Goal: Navigation & Orientation: Understand site structure

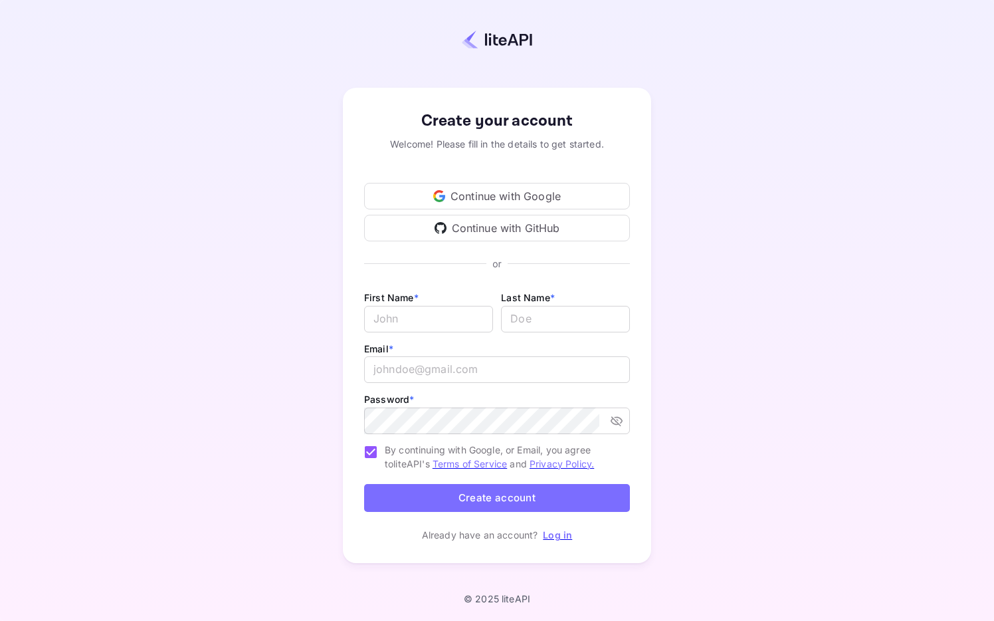
click at [506, 198] on div "Continue with Google" at bounding box center [497, 196] width 266 height 27
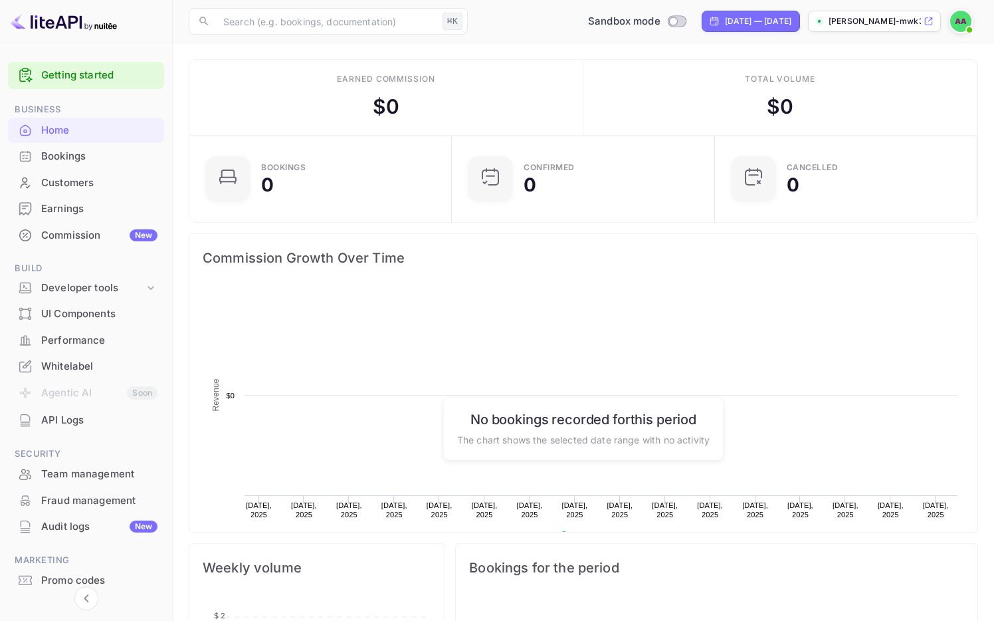
scroll to position [216, 255]
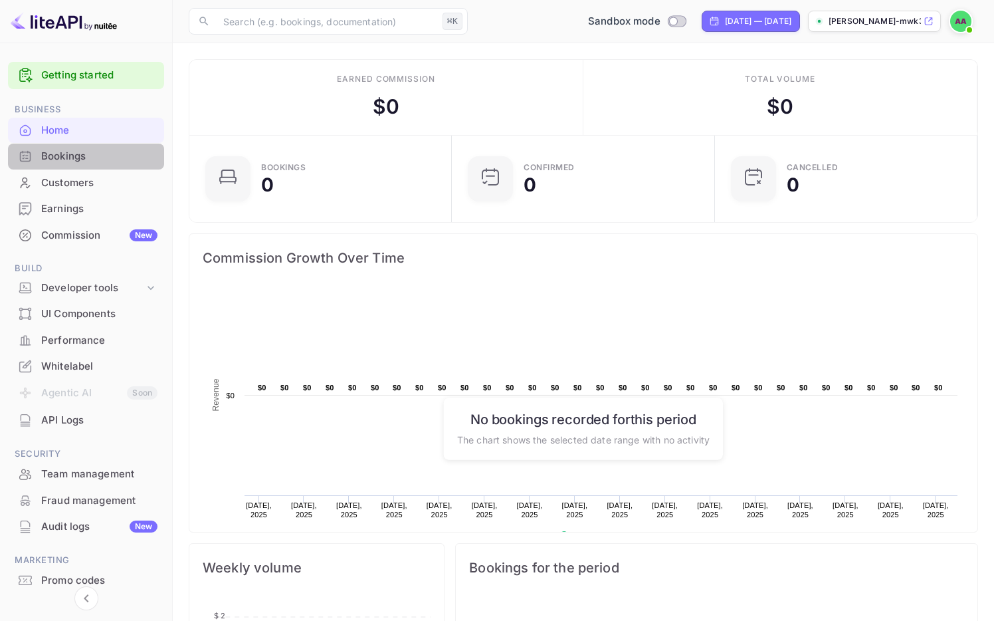
click at [65, 158] on div "Bookings" at bounding box center [99, 156] width 116 height 15
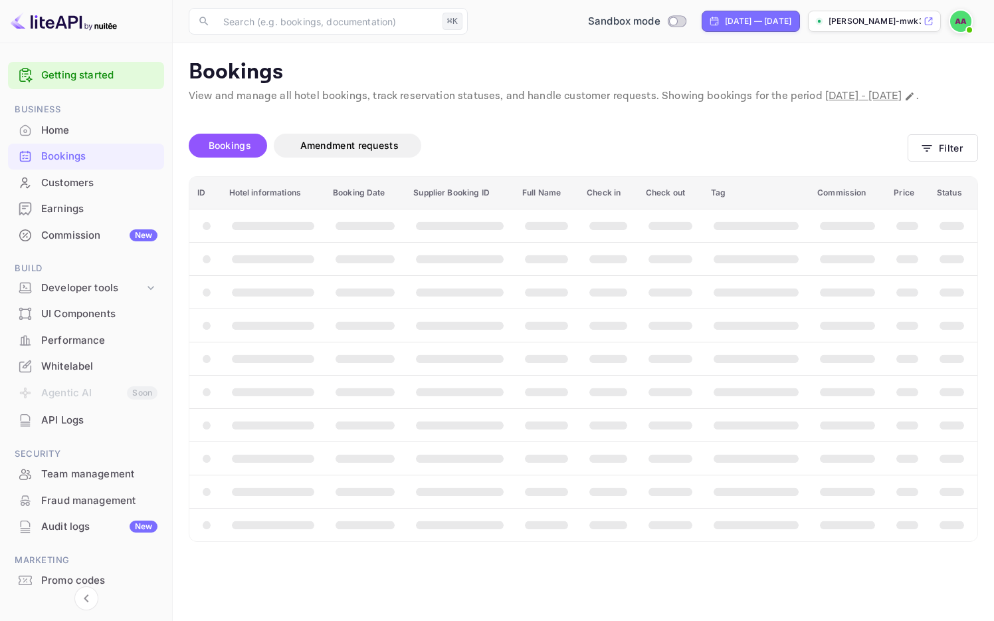
click at [66, 187] on div "Customers" at bounding box center [99, 182] width 116 height 15
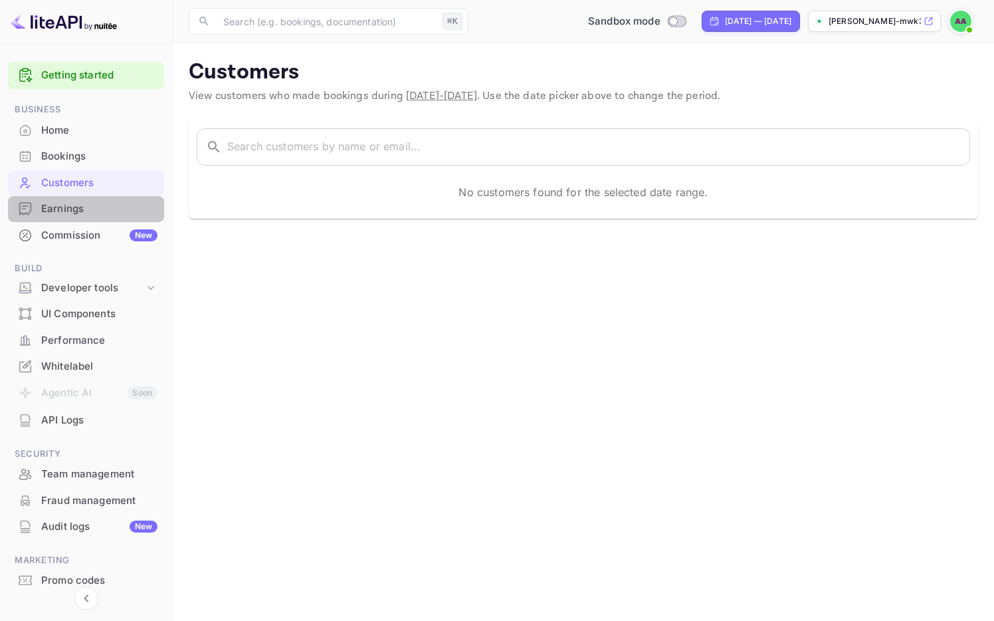
click at [67, 207] on div "Earnings" at bounding box center [99, 208] width 116 height 15
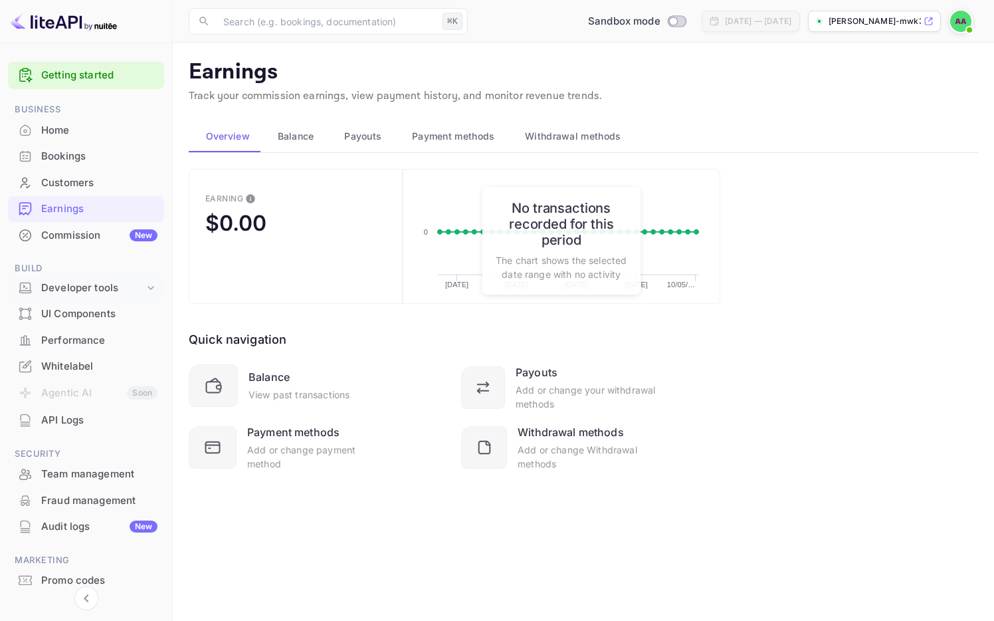
click at [78, 286] on div "Developer tools" at bounding box center [92, 287] width 103 height 15
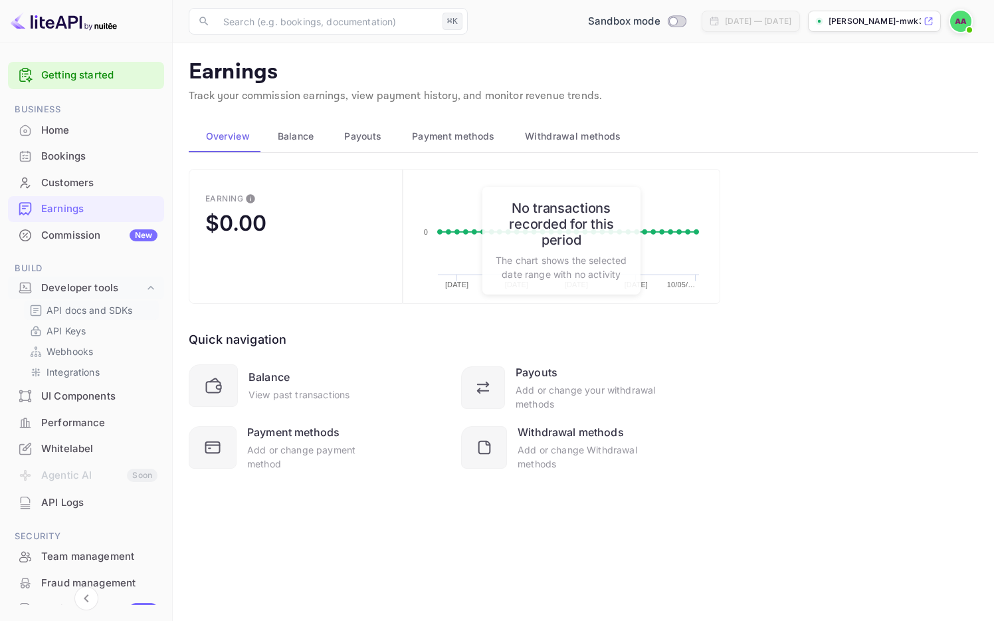
click at [79, 310] on p "API docs and SDKs" at bounding box center [90, 310] width 86 height 14
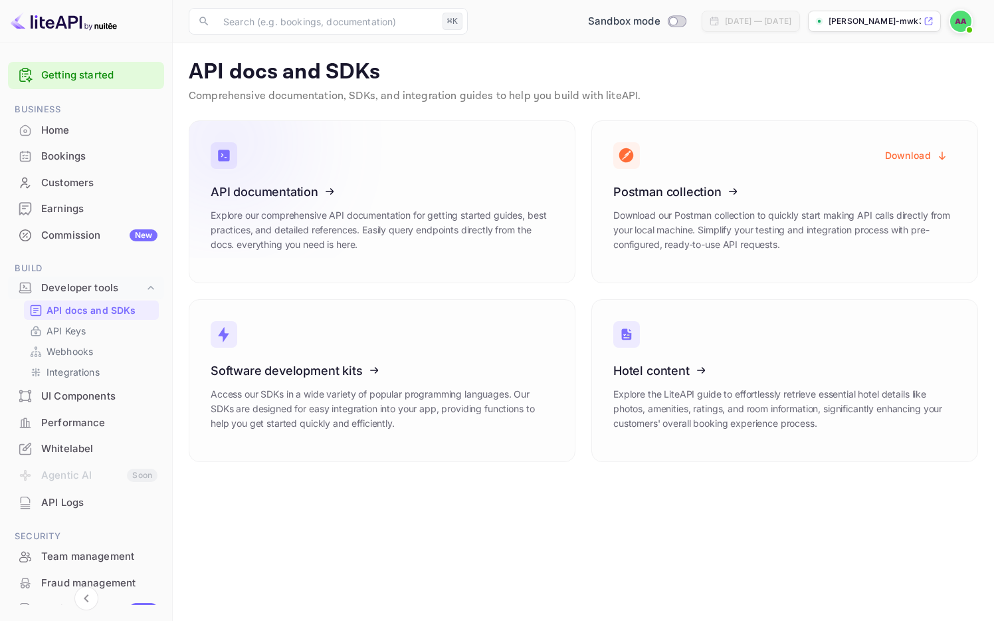
click at [336, 223] on icon at bounding box center [292, 189] width 207 height 137
click at [86, 334] on p "API Keys" at bounding box center [66, 331] width 39 height 14
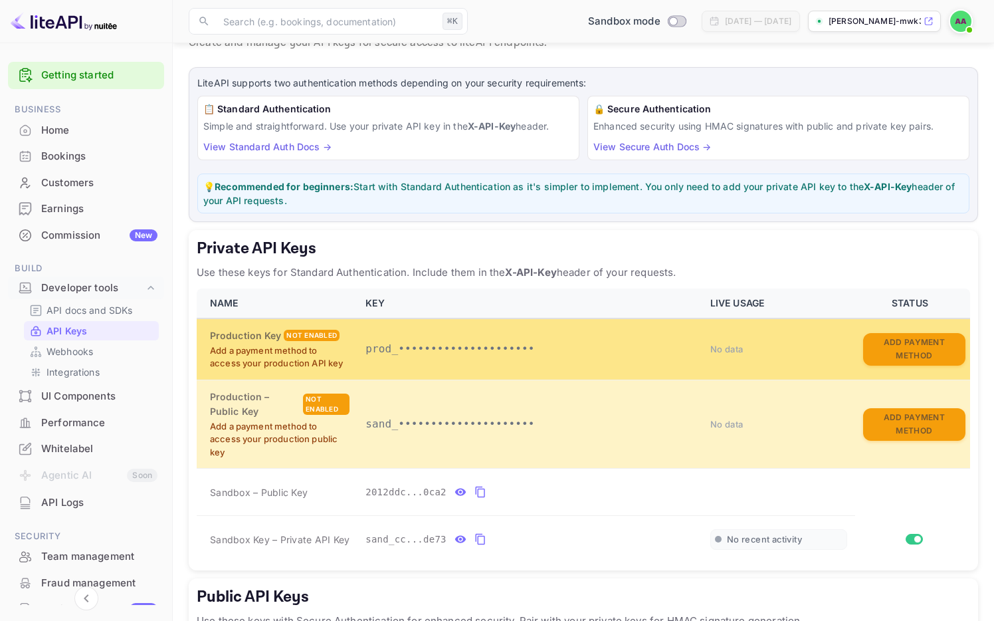
scroll to position [52, 0]
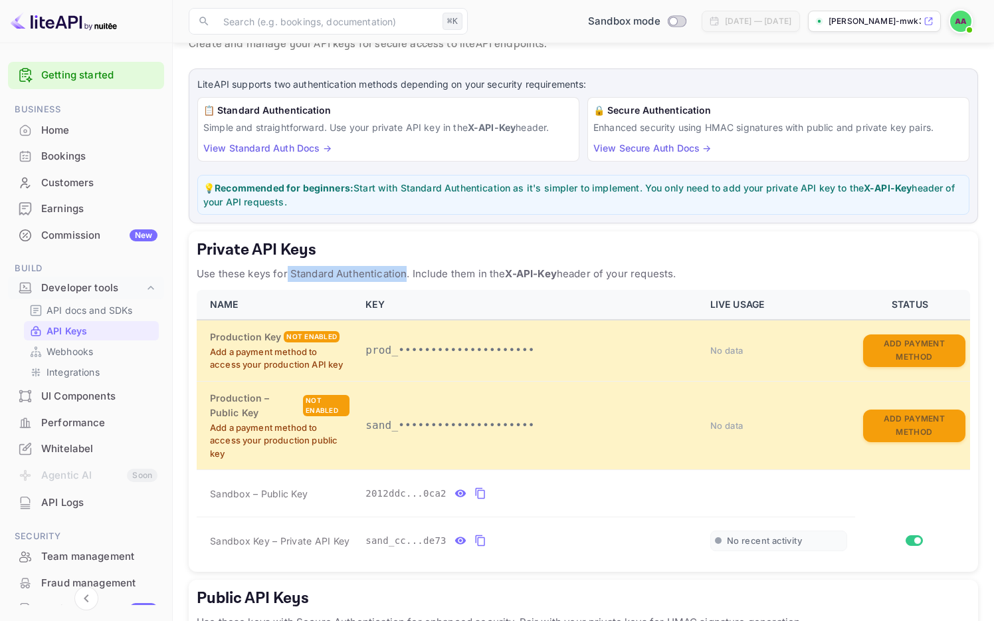
drag, startPoint x: 286, startPoint y: 274, endPoint x: 405, endPoint y: 275, distance: 119.0
click at [405, 275] on p "Use these keys for Standard Authentication. Include them in the X-API-Key heade…" at bounding box center [584, 274] width 774 height 16
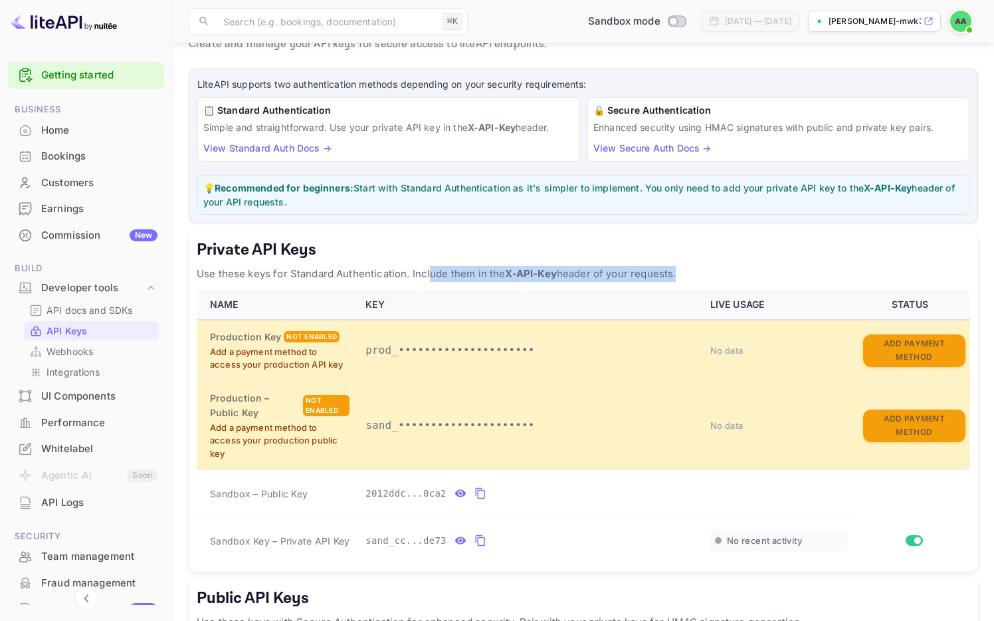
drag, startPoint x: 429, startPoint y: 272, endPoint x: 566, endPoint y: 300, distance: 139.2
click at [570, 293] on div "Private API Keys Use these keys for Standard Authentication. Include them in th…" at bounding box center [584, 401] width 790 height 340
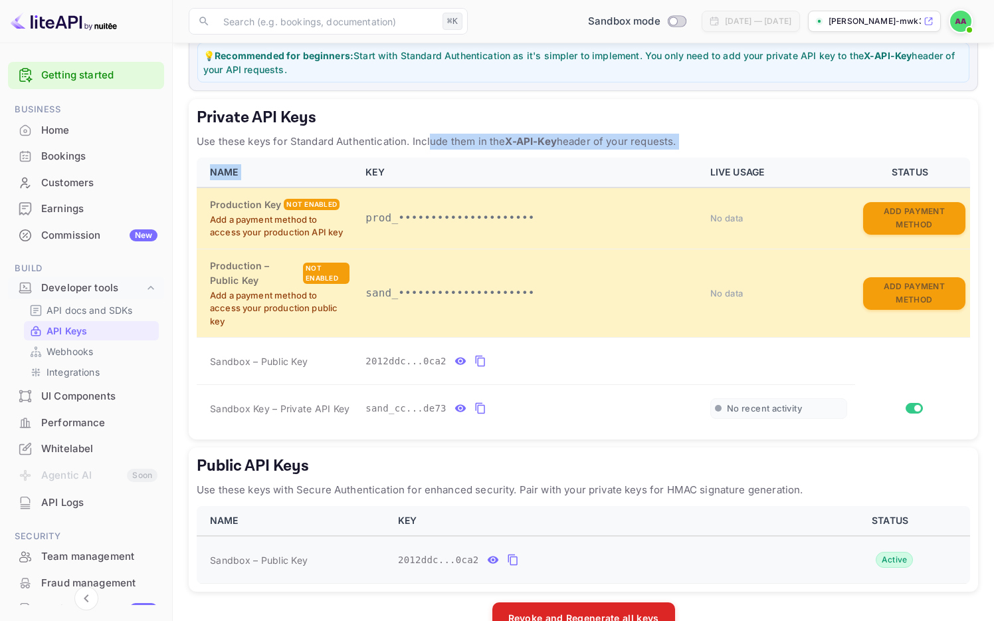
scroll to position [169, 0]
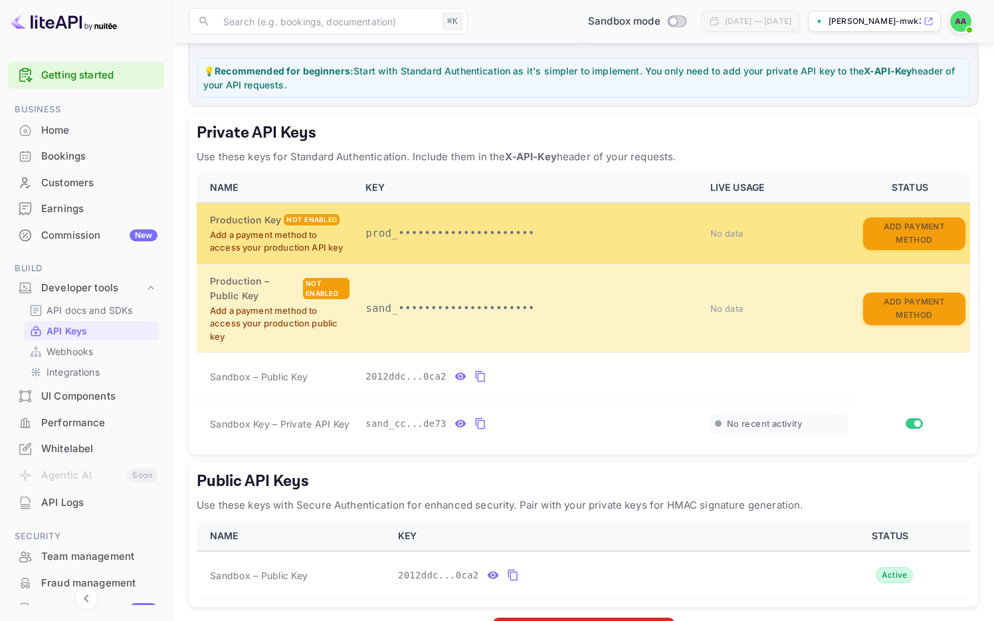
click at [724, 235] on span "No data" at bounding box center [726, 233] width 33 height 11
click at [454, 238] on p "prod_•••••••••••••••••••••" at bounding box center [530, 233] width 329 height 16
drag, startPoint x: 217, startPoint y: 237, endPoint x: 352, endPoint y: 249, distance: 134.8
click at [353, 249] on td "Production Key Not enabled Add a payment method to access your production API k…" at bounding box center [277, 233] width 161 height 61
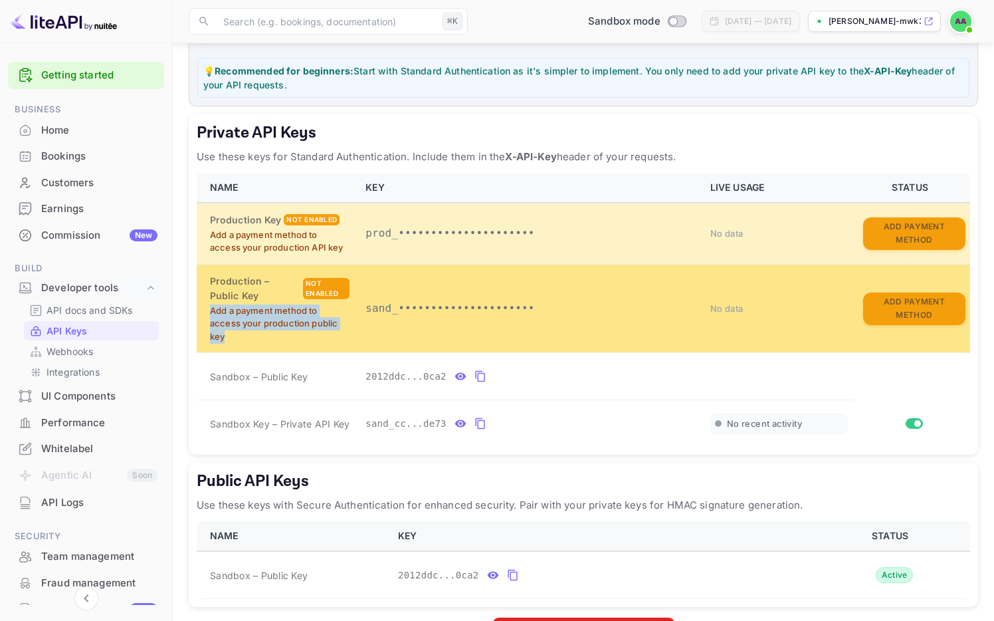
drag, startPoint x: 208, startPoint y: 312, endPoint x: 280, endPoint y: 342, distance: 78.4
click at [280, 342] on td "Production – Public Key Not enabled Add a payment method to access your product…" at bounding box center [277, 308] width 161 height 88
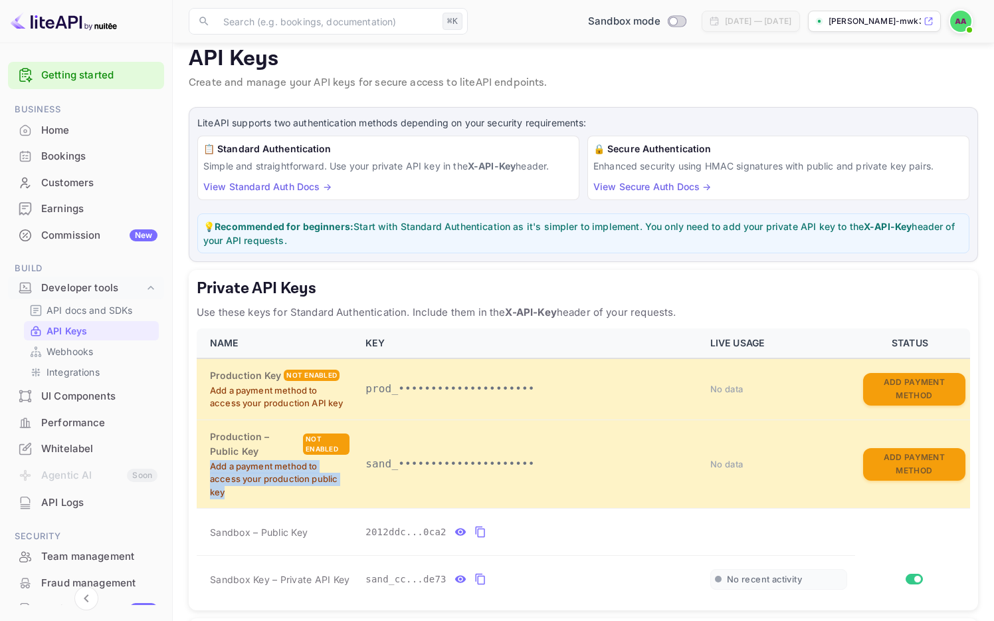
scroll to position [0, 0]
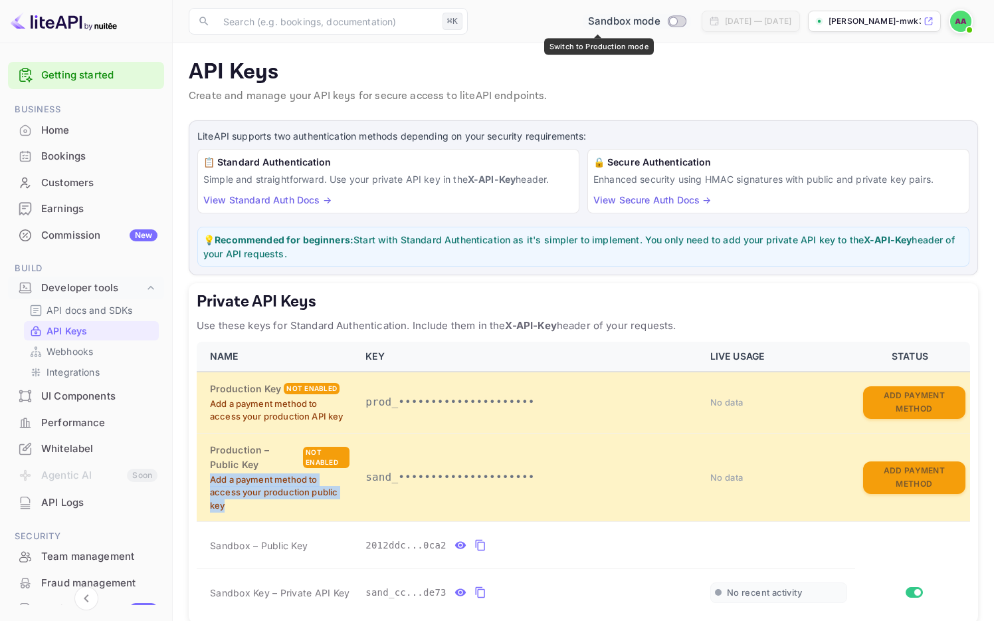
click at [660, 18] on input "Switch to Production mode" at bounding box center [673, 21] width 27 height 9
checkbox input "false"
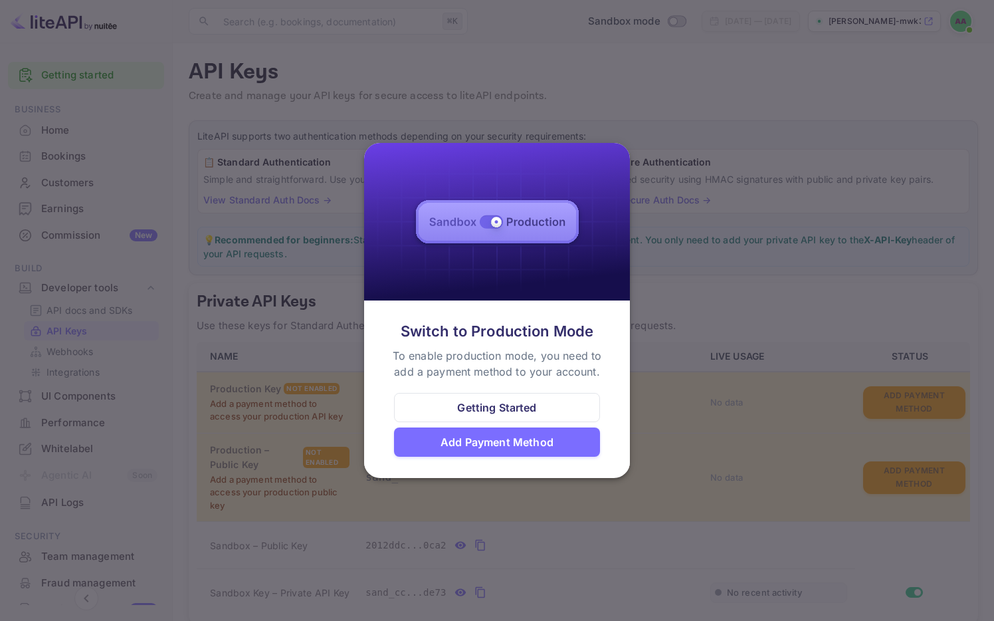
click at [646, 216] on div at bounding box center [497, 310] width 994 height 621
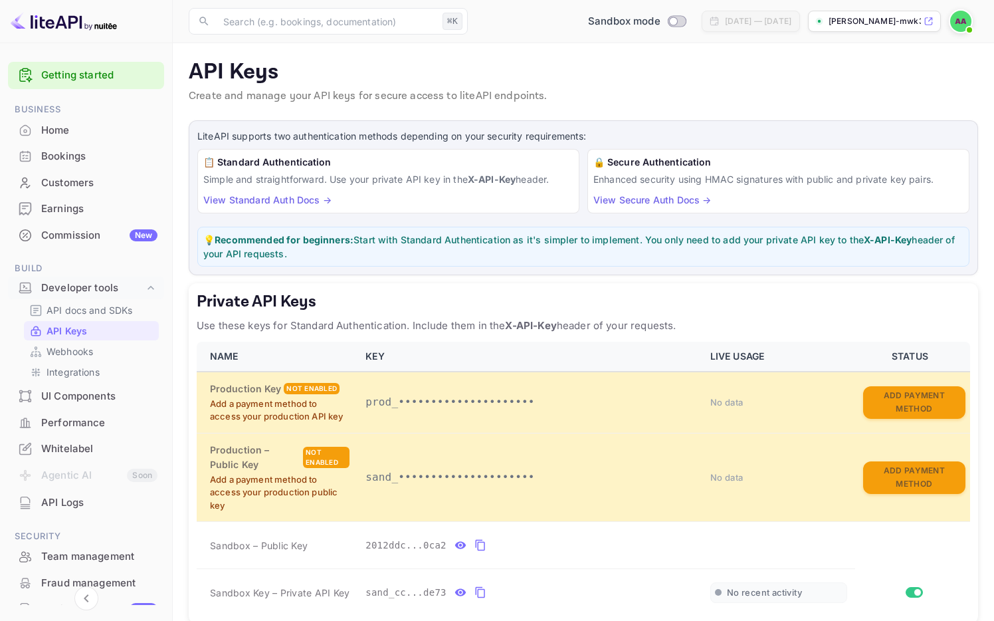
click at [66, 21] on img at bounding box center [64, 21] width 106 height 21
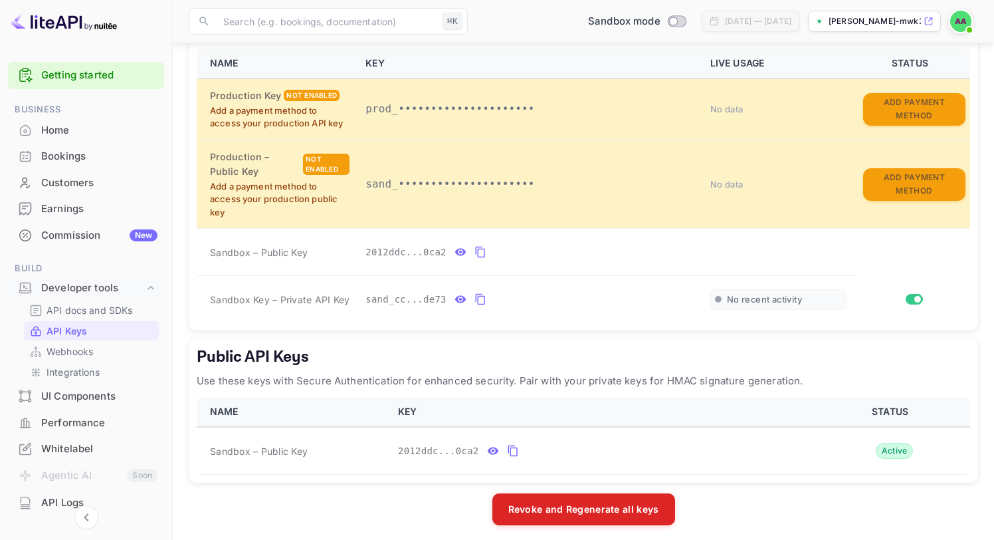
click at [72, 228] on div "Commission New" at bounding box center [99, 235] width 116 height 15
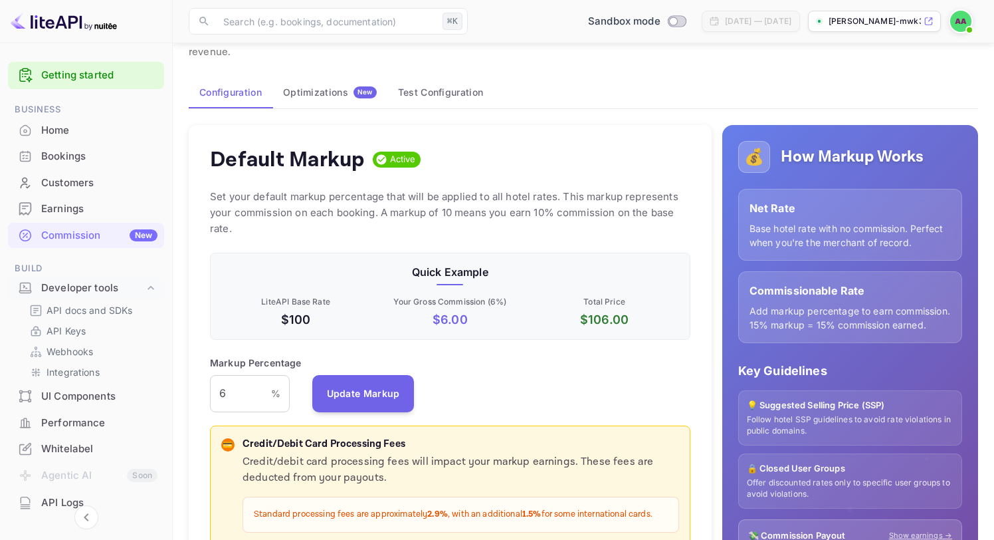
scroll to position [61, 0]
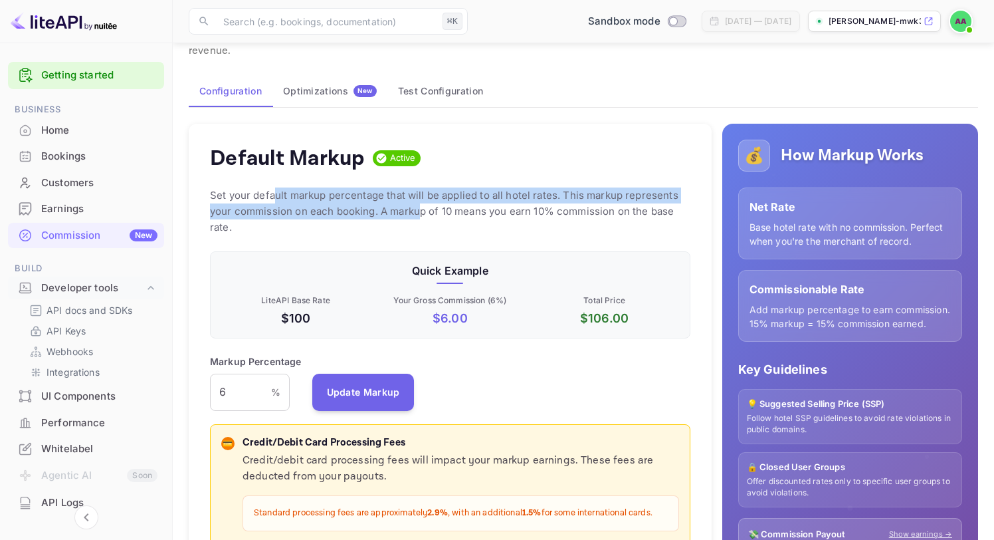
drag, startPoint x: 272, startPoint y: 181, endPoint x: 423, endPoint y: 194, distance: 150.8
click at [423, 193] on p "Set your default markup percentage that will be applied to all hotel rates. Thi…" at bounding box center [450, 211] width 480 height 48
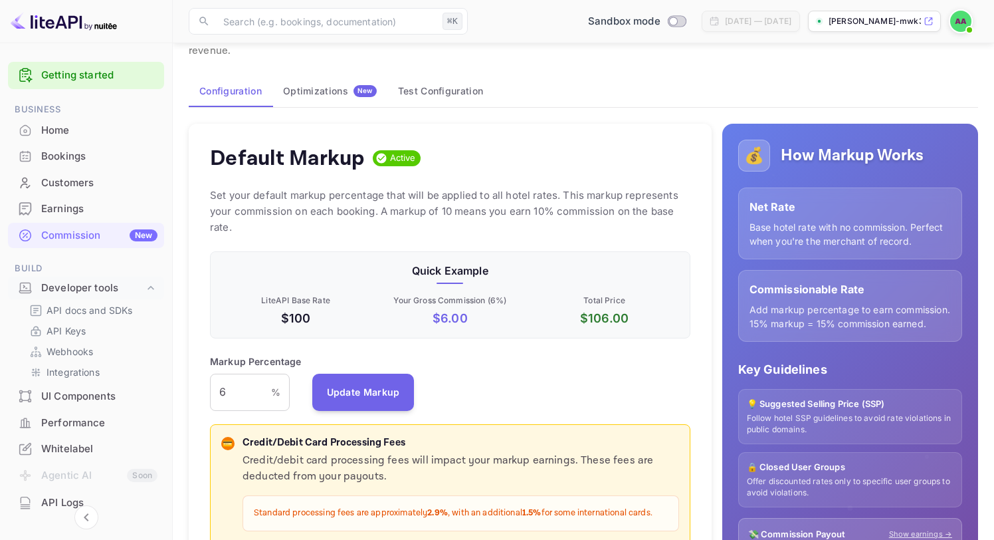
click at [447, 191] on p "Set your default markup percentage that will be applied to all hotel rates. Thi…" at bounding box center [450, 211] width 480 height 48
drag, startPoint x: 439, startPoint y: 191, endPoint x: 556, endPoint y: 192, distance: 117.0
click at [556, 192] on p "Set your default markup percentage that will be applied to all hotel rates. Thi…" at bounding box center [450, 211] width 480 height 48
drag, startPoint x: 574, startPoint y: 188, endPoint x: 626, endPoint y: 193, distance: 52.1
click at [626, 193] on p "Set your default markup percentage that will be applied to all hotel rates. Thi…" at bounding box center [450, 211] width 480 height 48
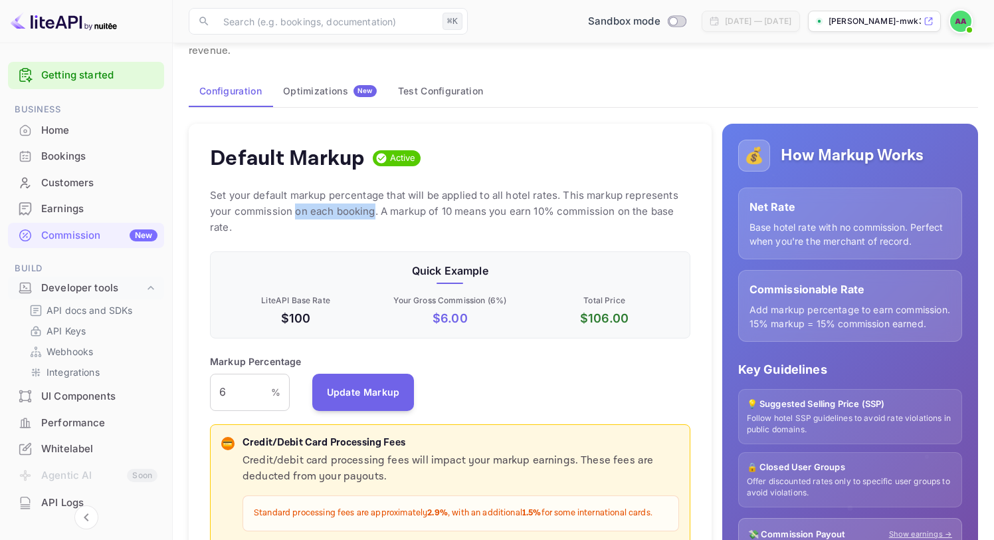
drag, startPoint x: 294, startPoint y: 193, endPoint x: 374, endPoint y: 194, distance: 79.8
click at [374, 194] on p "Set your default markup percentage that will be applied to all hotel rates. Thi…" at bounding box center [450, 211] width 480 height 48
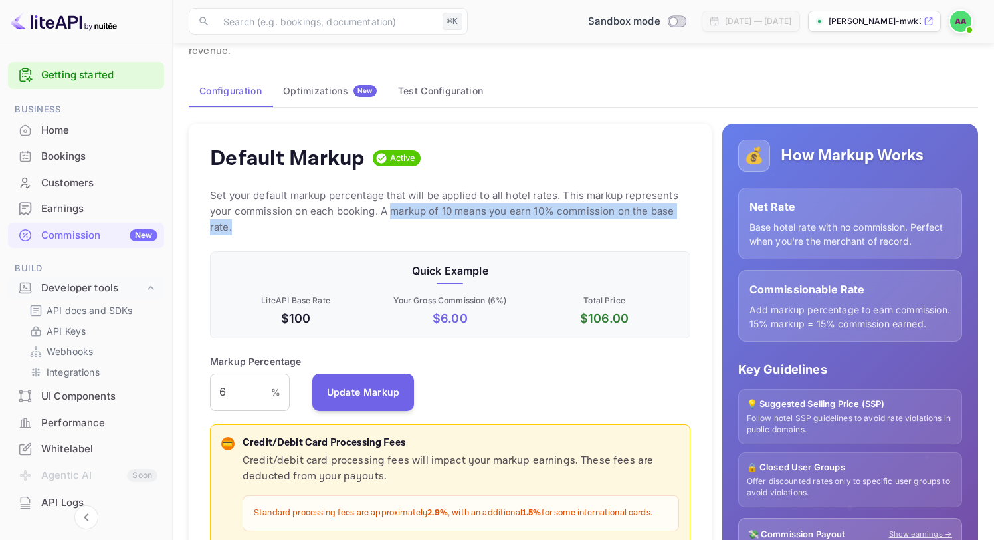
drag, startPoint x: 392, startPoint y: 194, endPoint x: 456, endPoint y: 215, distance: 67.0
click at [457, 215] on p "Set your default markup percentage that will be applied to all hotel rates. Thi…" at bounding box center [450, 211] width 480 height 48
click at [455, 215] on p "Set your default markup percentage that will be applied to all hotel rates. Thi…" at bounding box center [450, 211] width 480 height 48
drag, startPoint x: 460, startPoint y: 192, endPoint x: 544, endPoint y: 196, distance: 84.5
click at [544, 195] on p "Set your default markup percentage that will be applied to all hotel rates. Thi…" at bounding box center [450, 211] width 480 height 48
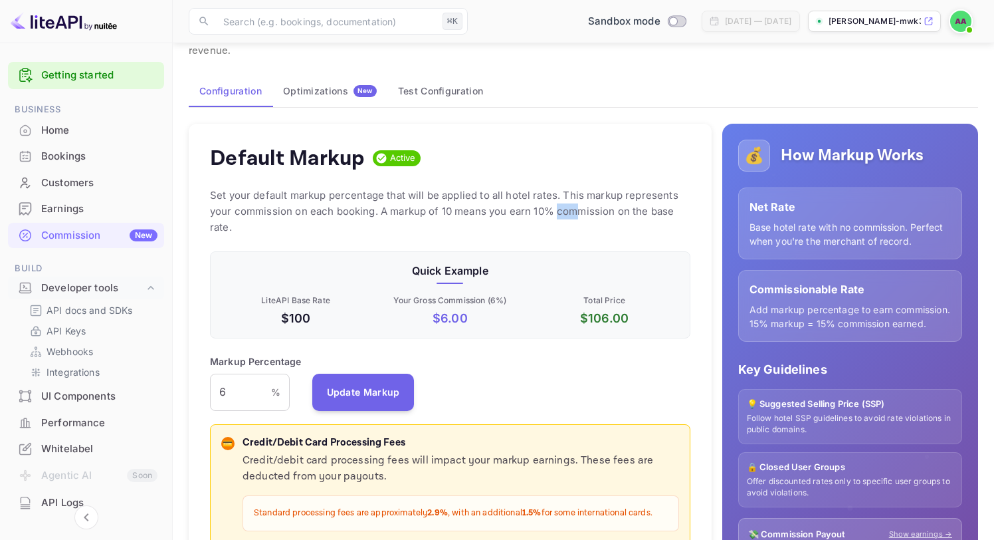
drag, startPoint x: 558, startPoint y: 194, endPoint x: 574, endPoint y: 203, distance: 18.1
click at [576, 203] on p "Set your default markup percentage that will be applied to all hotel rates. Thi…" at bounding box center [450, 211] width 480 height 48
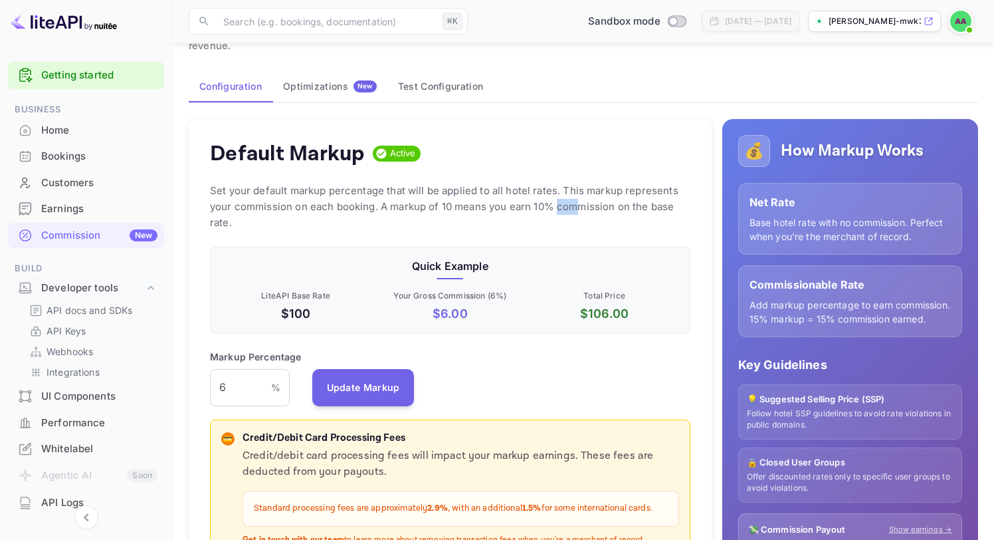
scroll to position [59, 0]
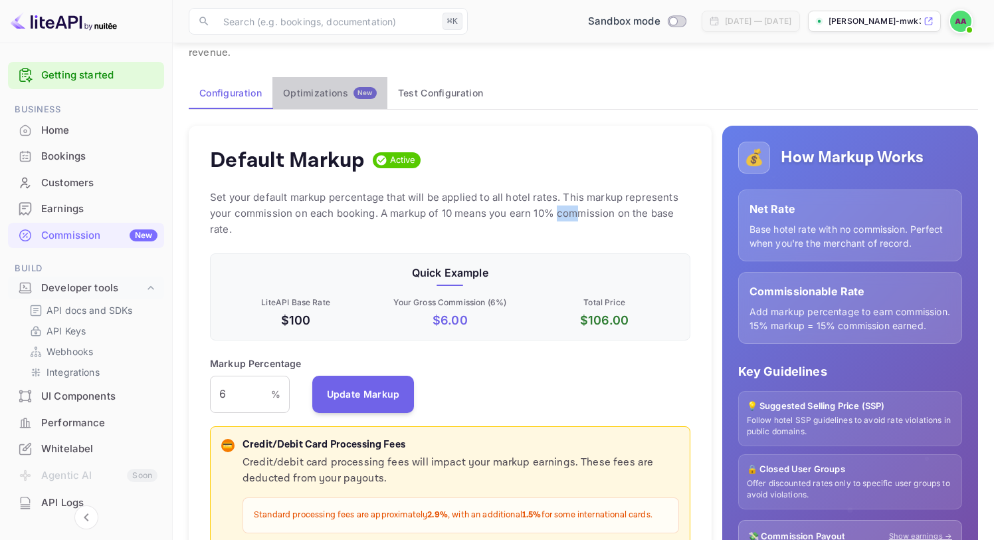
click at [333, 87] on div "Optimizations New" at bounding box center [330, 93] width 94 height 12
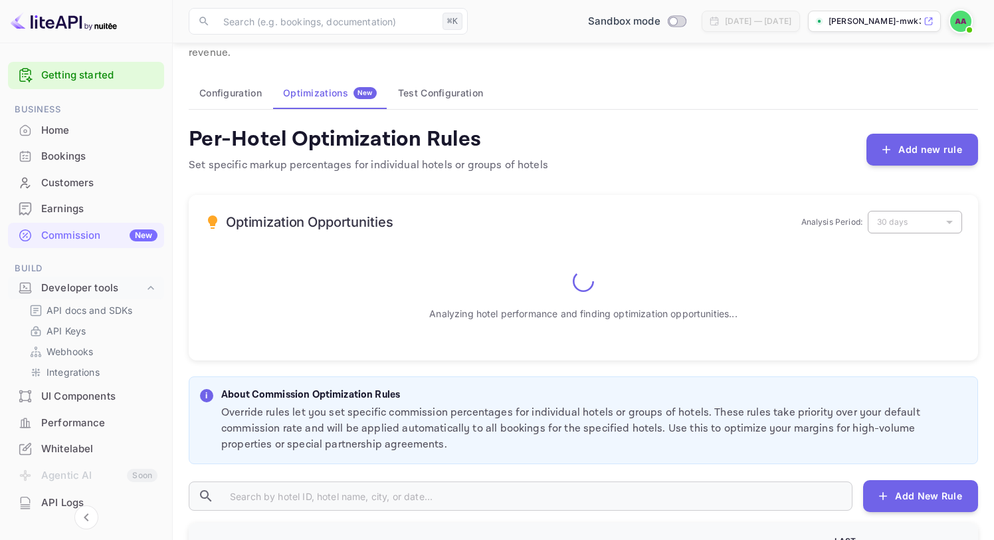
scroll to position [25, 0]
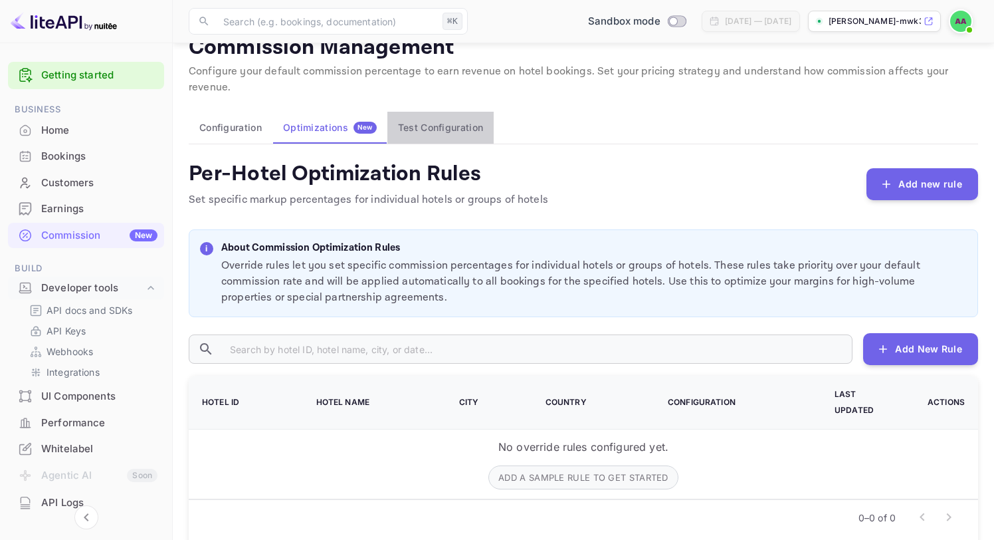
click at [433, 112] on button "Test Configuration" at bounding box center [440, 128] width 106 height 32
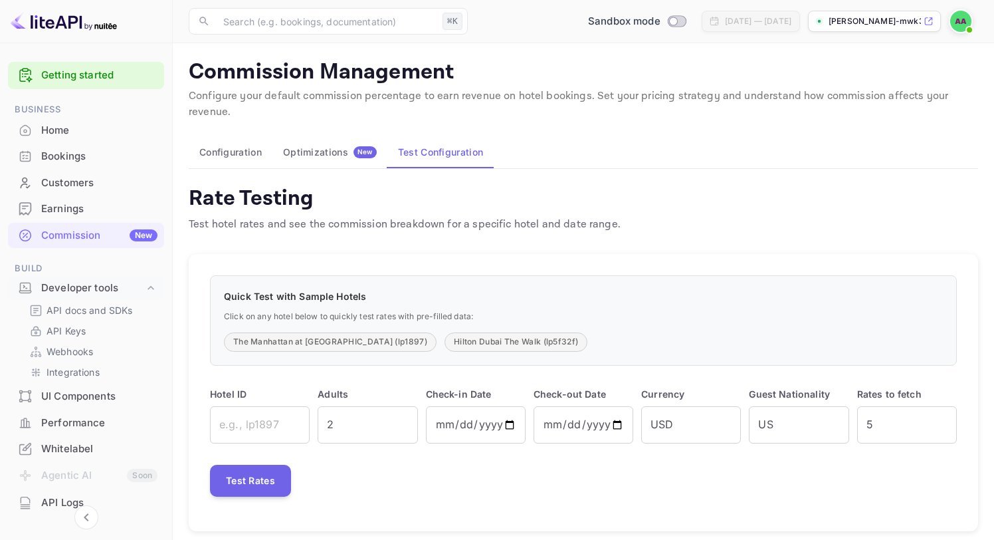
click at [247, 136] on button "Configuration" at bounding box center [231, 152] width 84 height 32
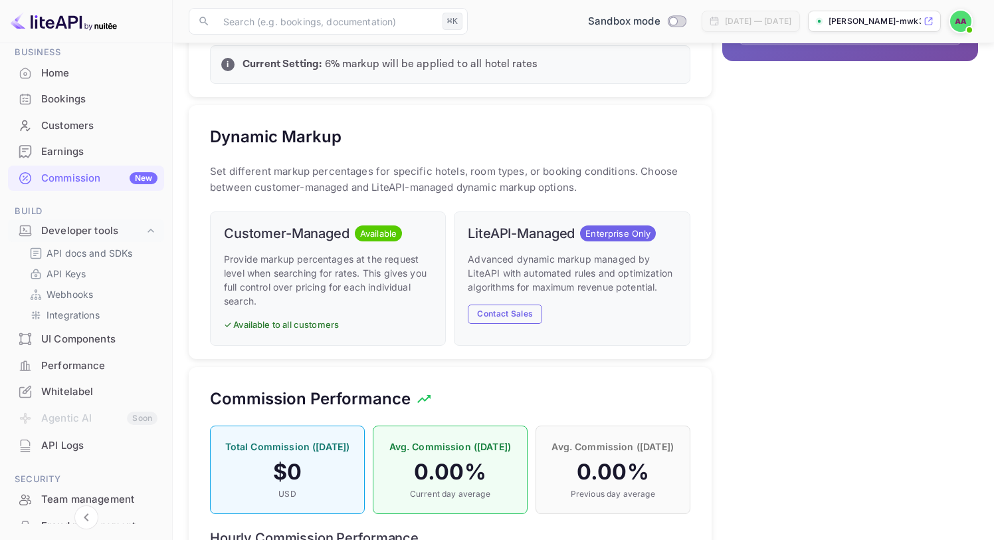
scroll to position [64, 0]
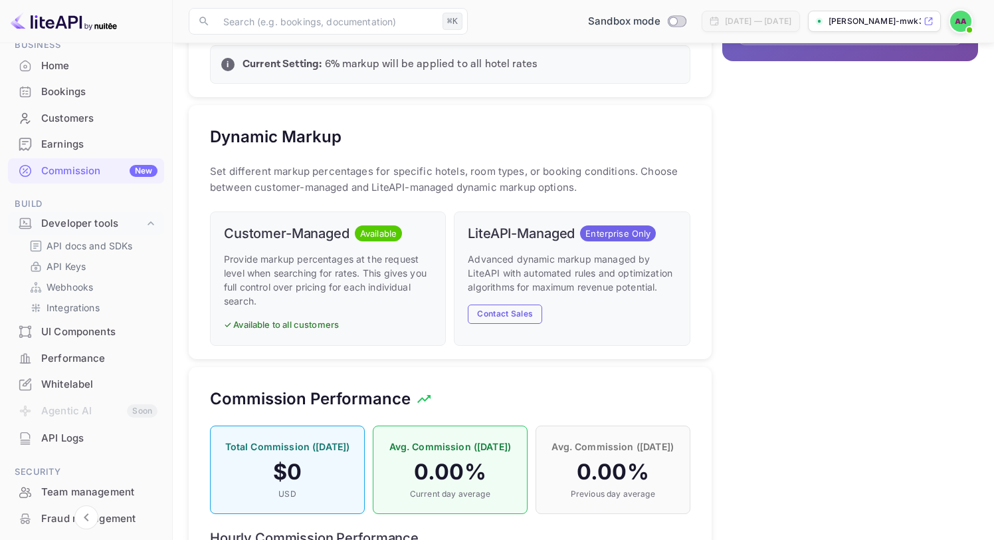
click at [76, 340] on div "UI Components" at bounding box center [86, 332] width 156 height 26
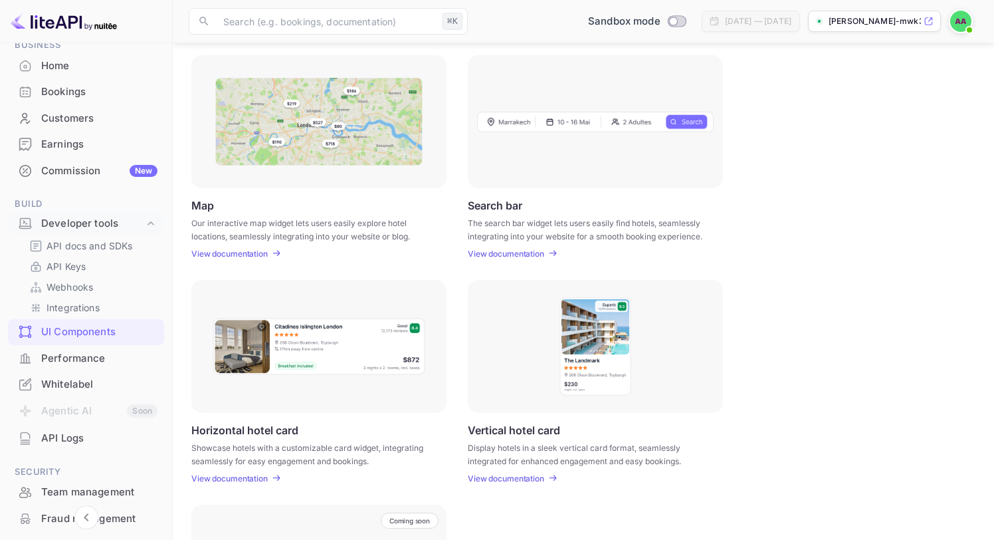
scroll to position [158, 0]
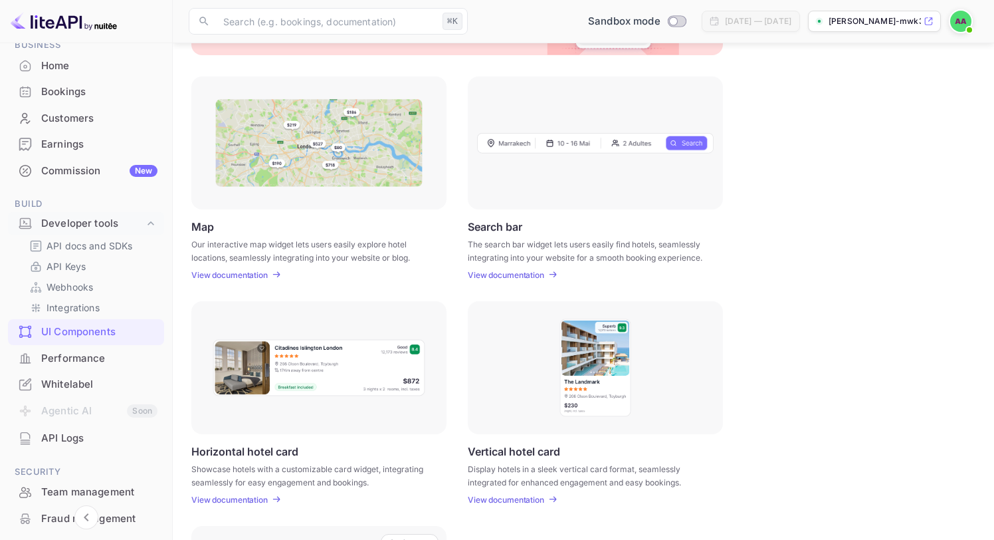
click at [96, 359] on div "Performance" at bounding box center [99, 358] width 116 height 15
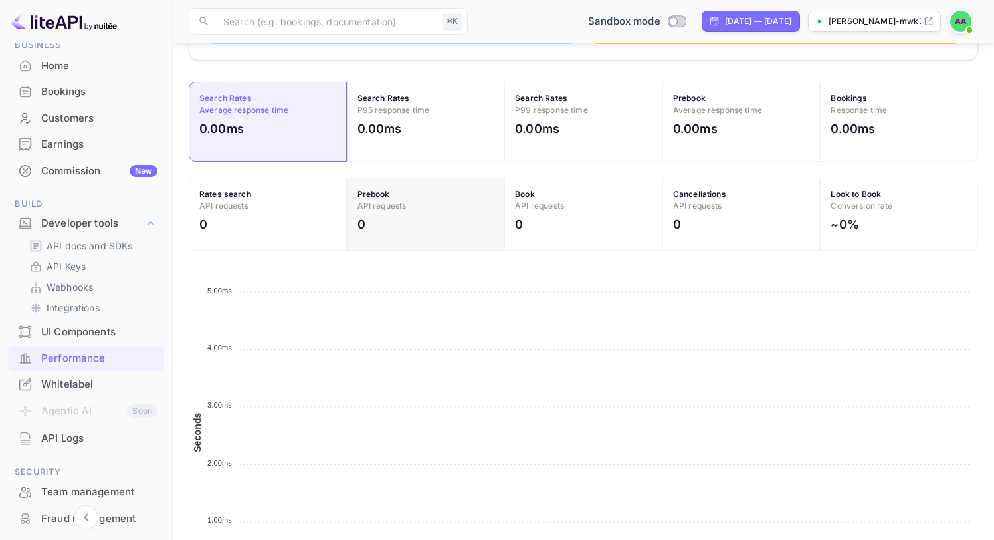
scroll to position [496, 0]
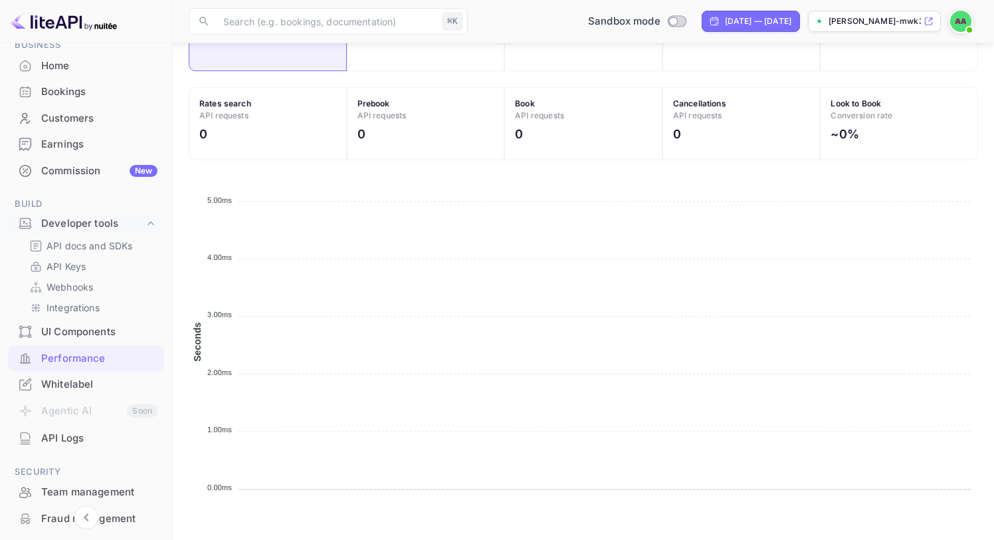
click at [90, 384] on div "Whitelabel" at bounding box center [99, 384] width 116 height 15
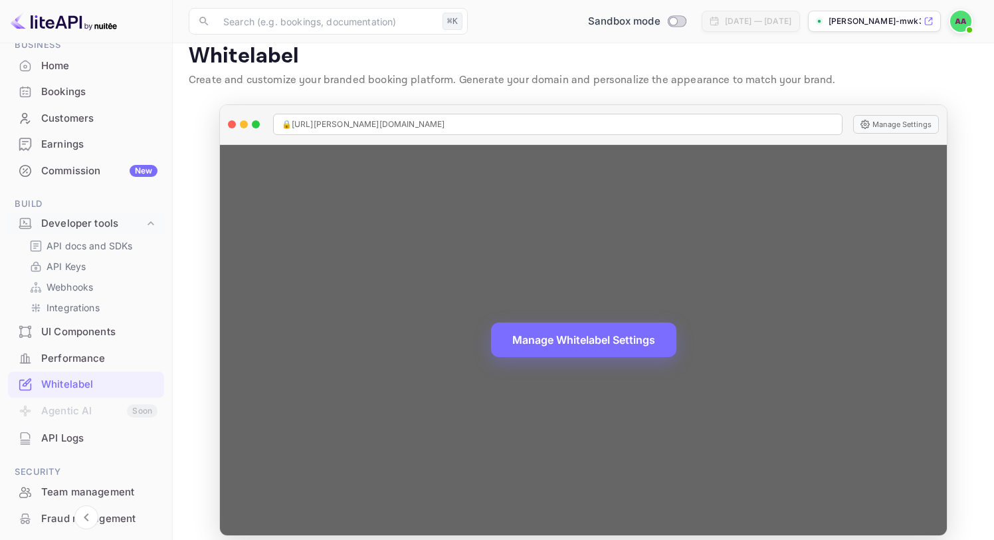
scroll to position [28, 0]
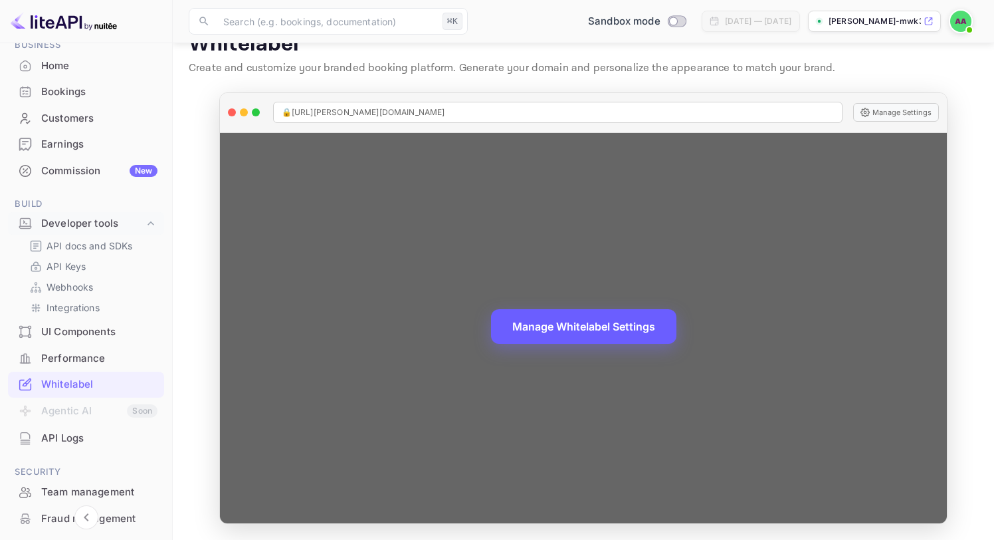
click at [536, 328] on button "Manage Whitelabel Settings" at bounding box center [583, 326] width 185 height 35
